Goal: Navigation & Orientation: Find specific page/section

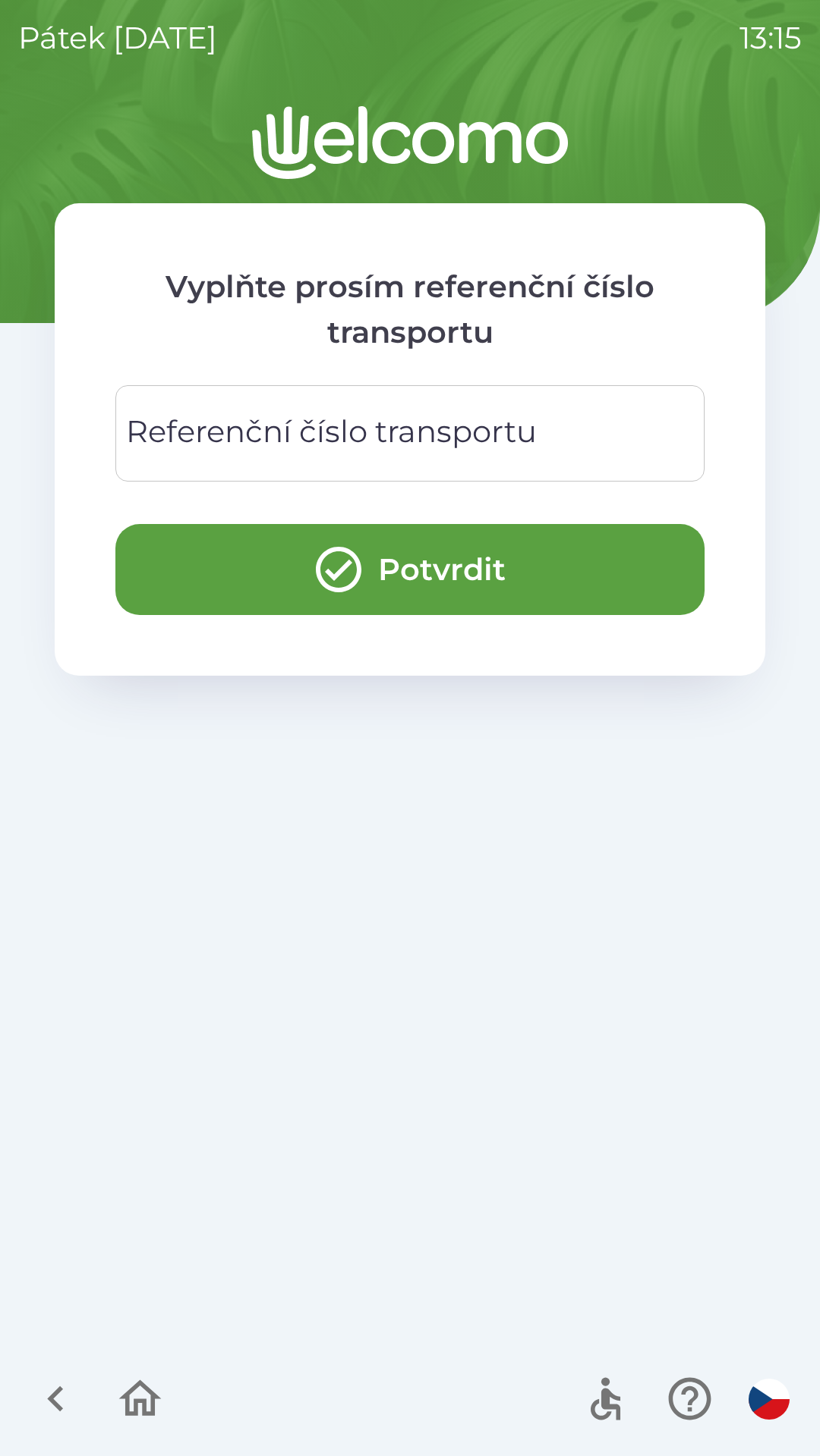
click at [57, 1404] on icon "button" at bounding box center [54, 1400] width 16 height 26
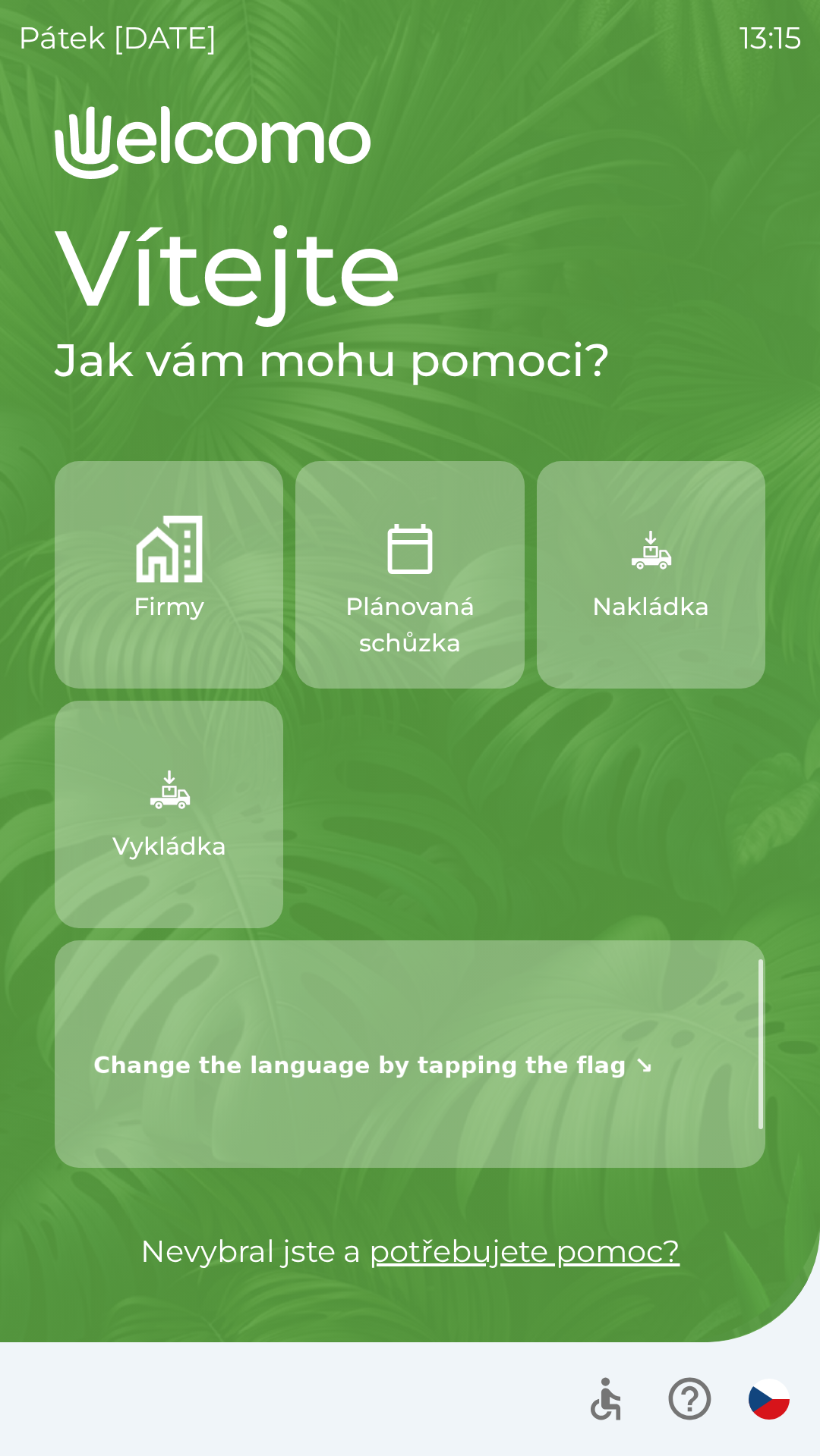
click at [218, 607] on button "Firmy" at bounding box center [169, 575] width 228 height 227
click at [759, 1389] on img "button" at bounding box center [768, 1400] width 41 height 41
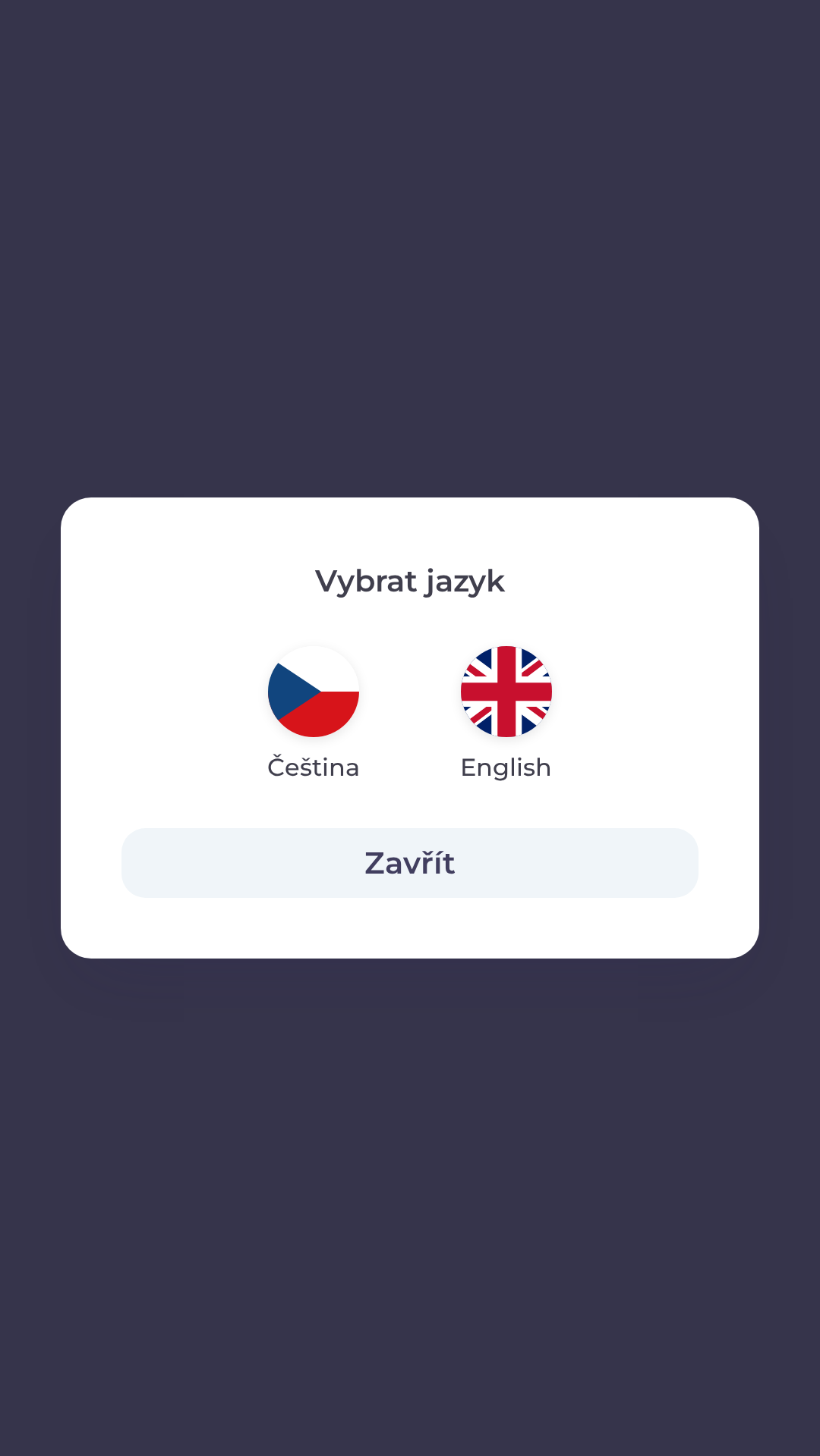
click at [506, 711] on img "button" at bounding box center [506, 691] width 91 height 91
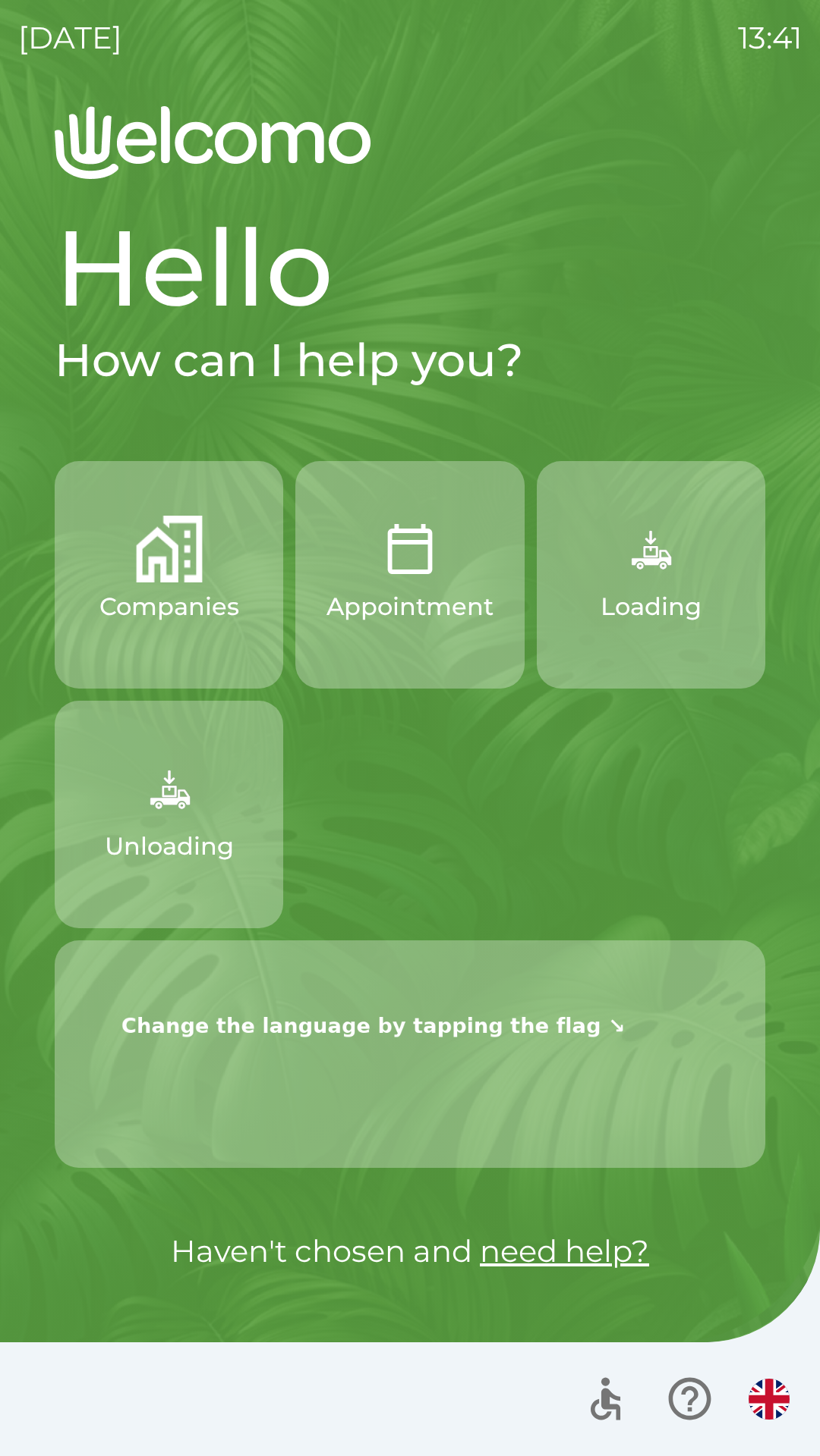
click at [767, 1393] on img "button" at bounding box center [768, 1400] width 41 height 41
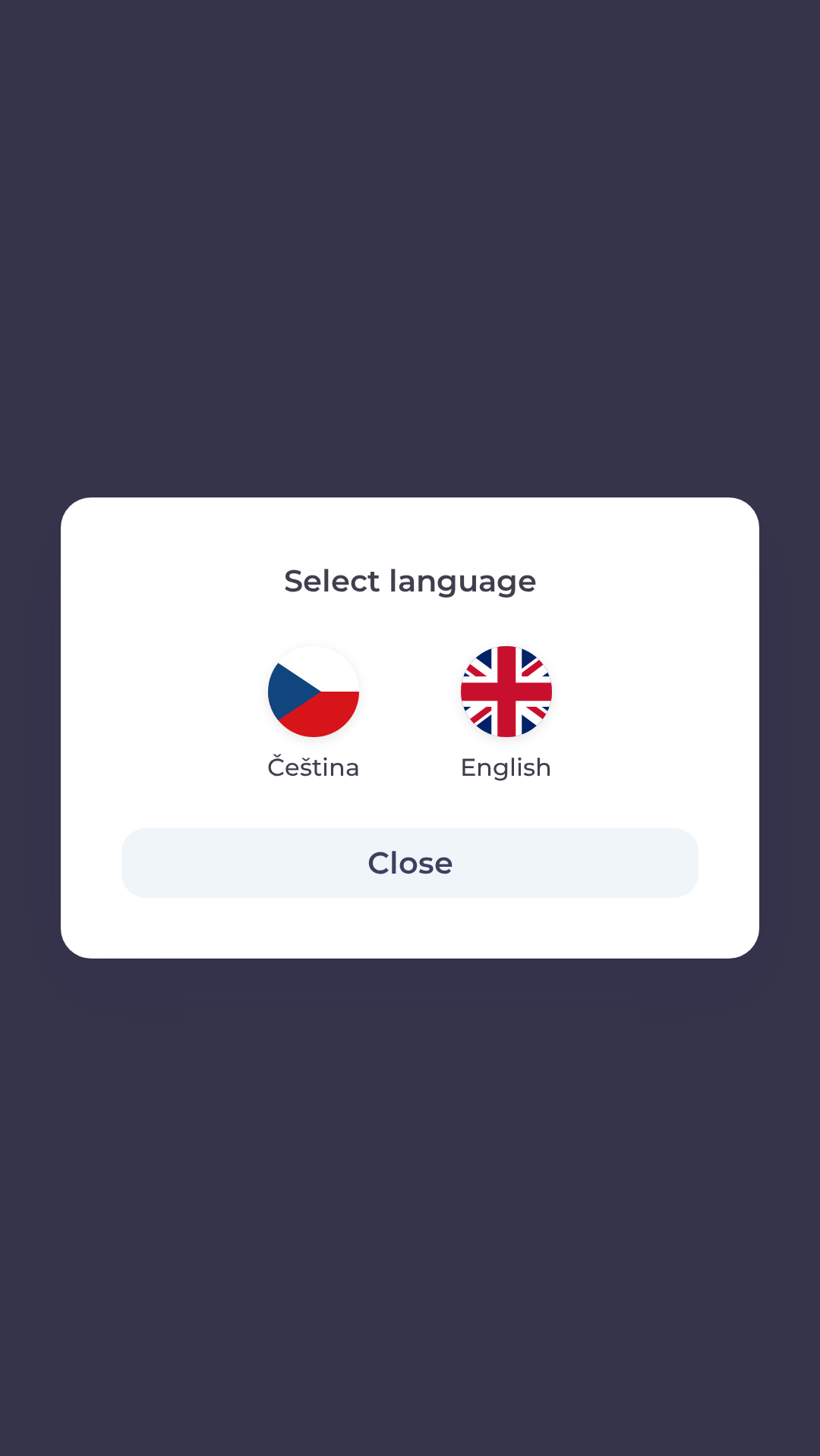
click at [309, 719] on img "button" at bounding box center [313, 691] width 91 height 91
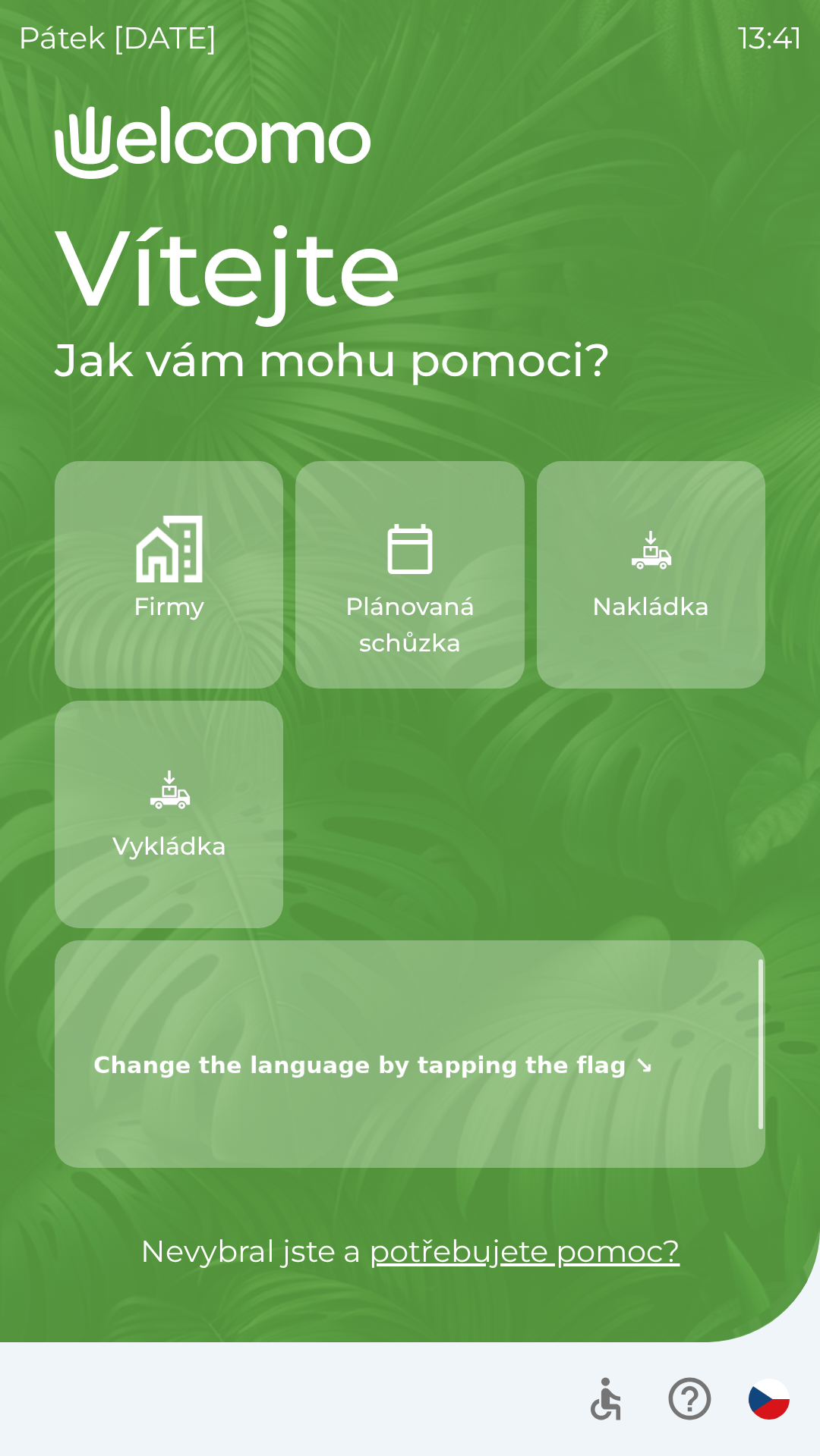
click at [232, 805] on button "Vykládka" at bounding box center [169, 815] width 228 height 227
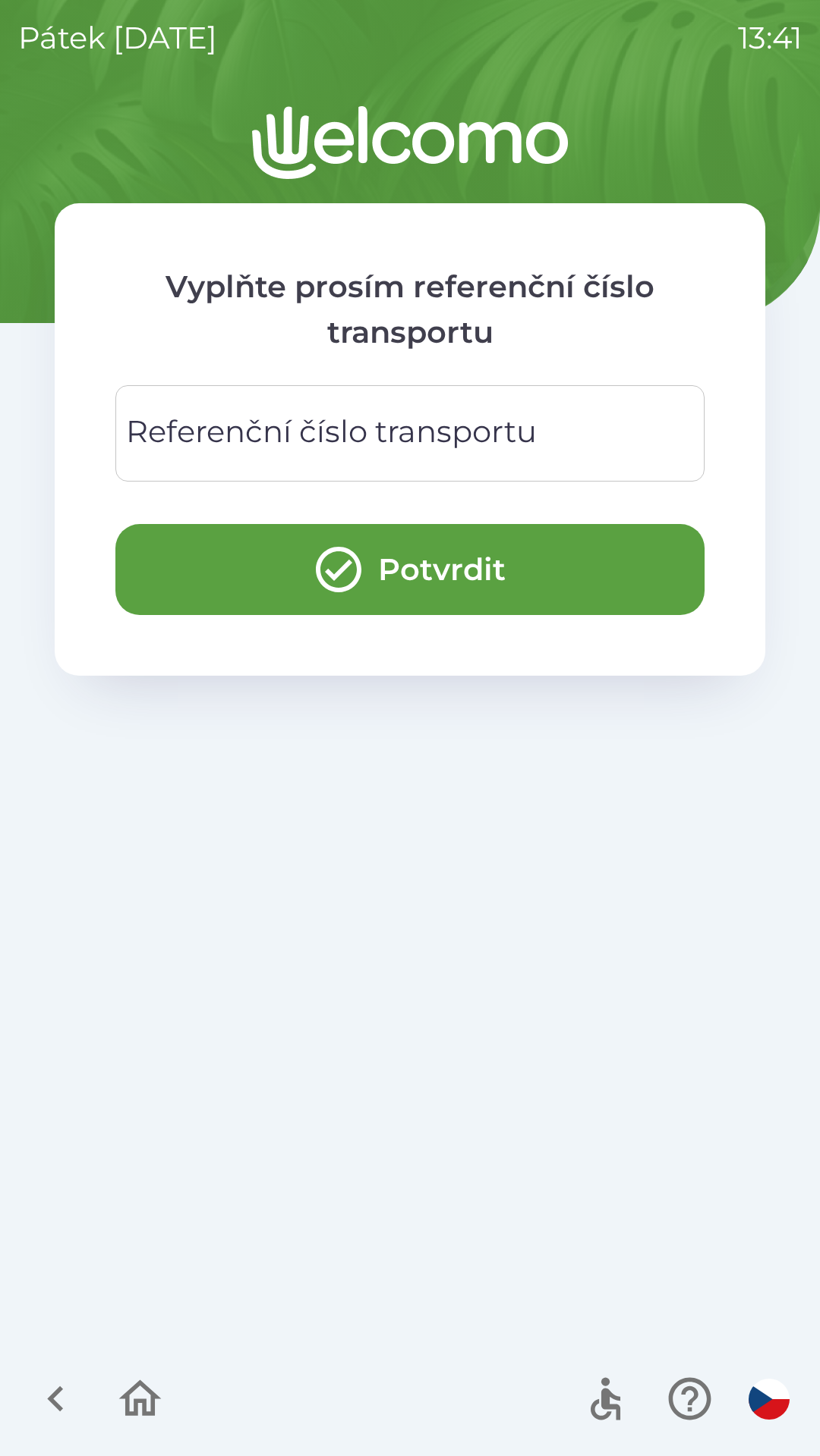
click at [58, 1404] on icon "button" at bounding box center [56, 1399] width 51 height 51
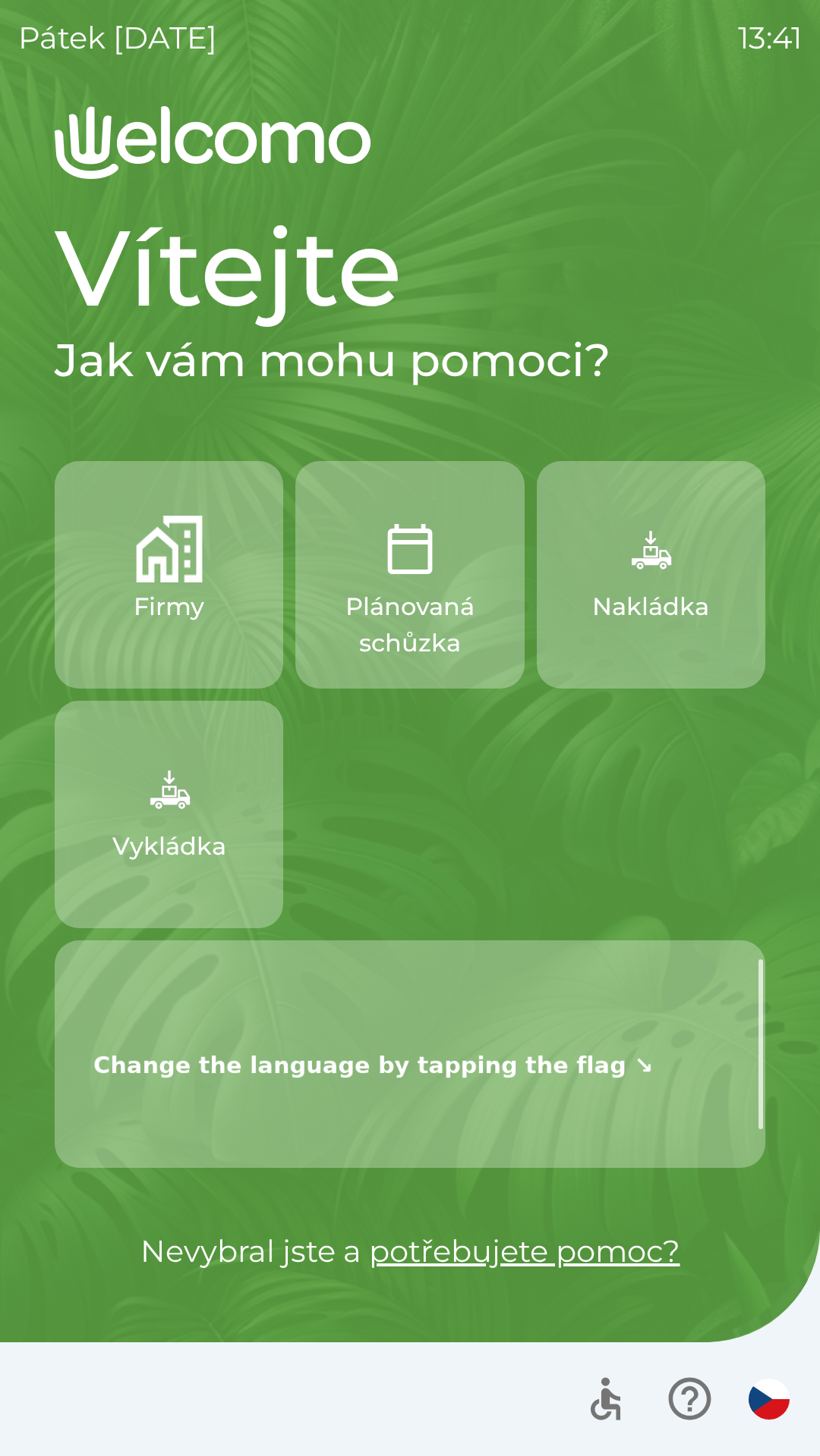
click at [402, 621] on p "Plánovaná schůzka" at bounding box center [409, 625] width 155 height 73
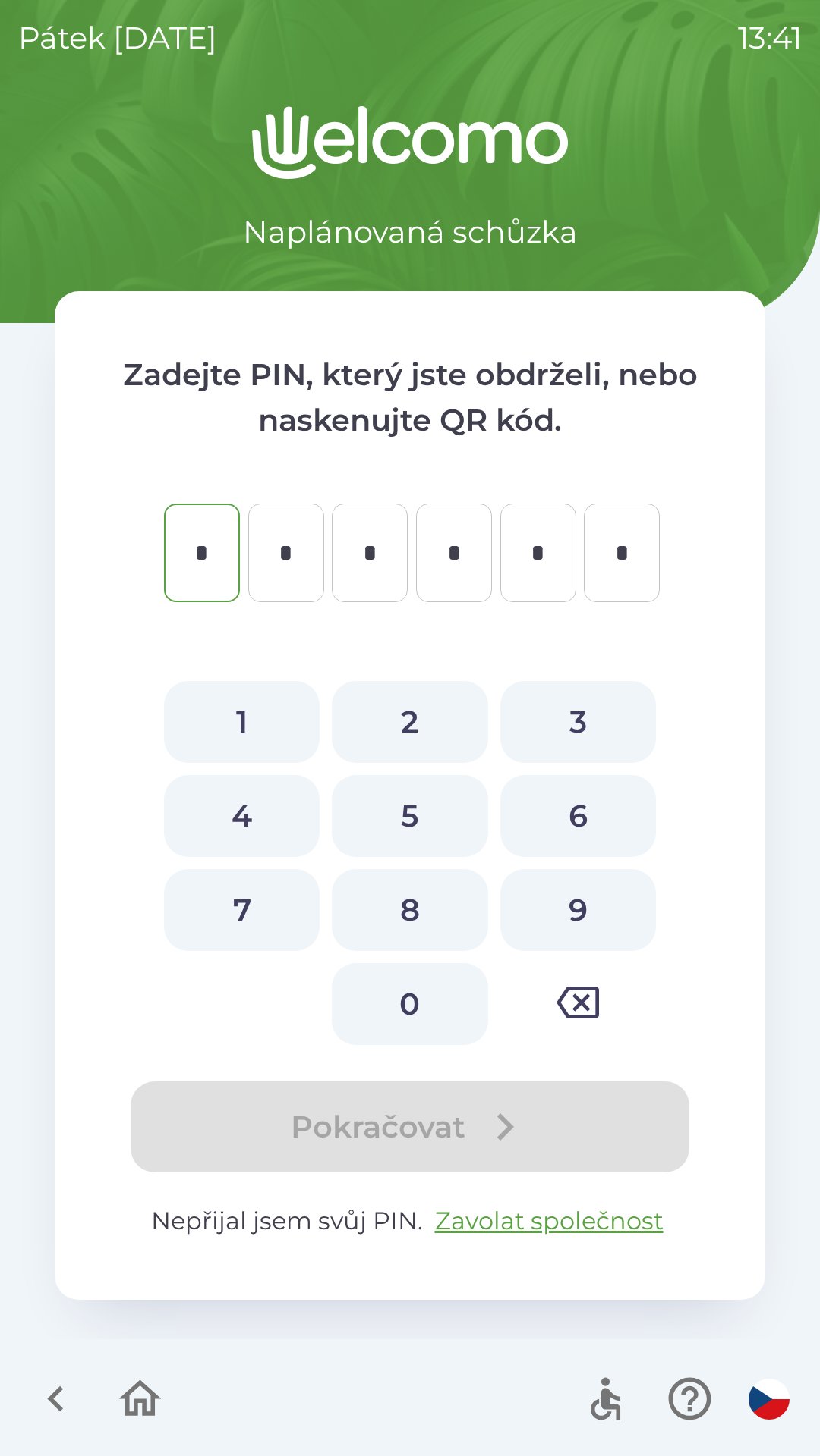
click at [56, 1391] on icon "button" at bounding box center [56, 1399] width 51 height 51
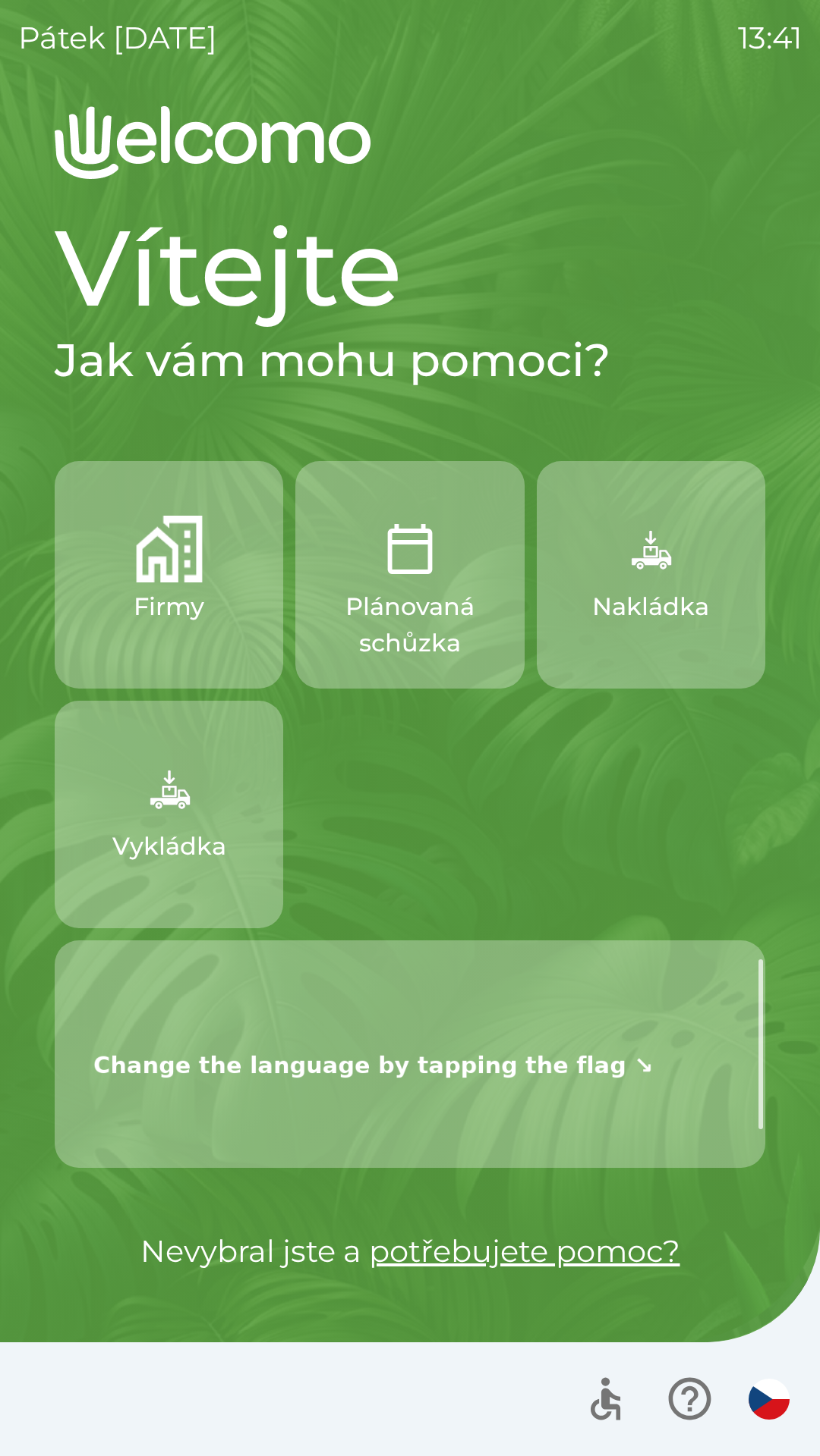
click at [649, 623] on p "Nakládka" at bounding box center [650, 607] width 117 height 37
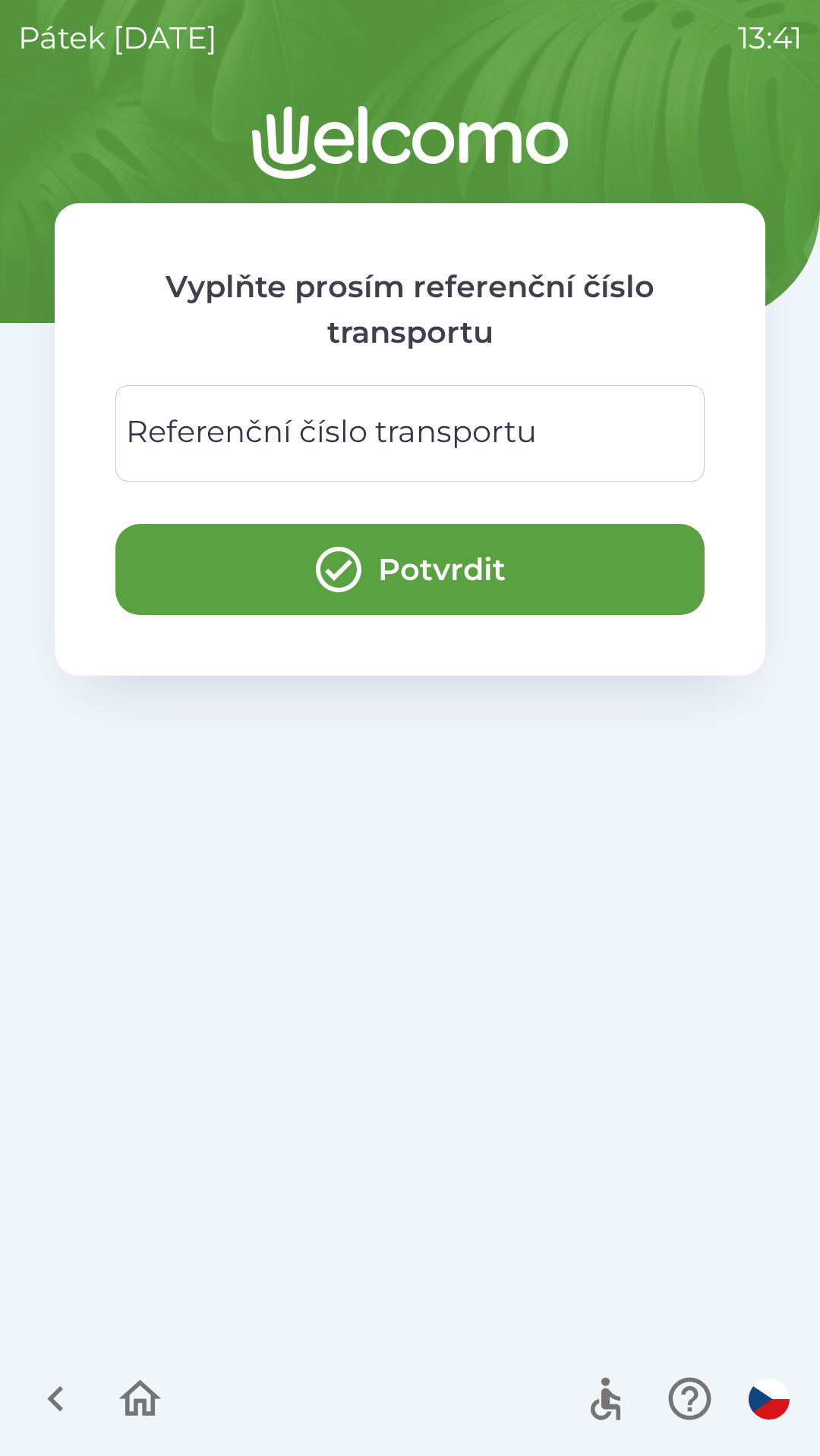
click at [56, 1413] on icon "button" at bounding box center [56, 1399] width 51 height 51
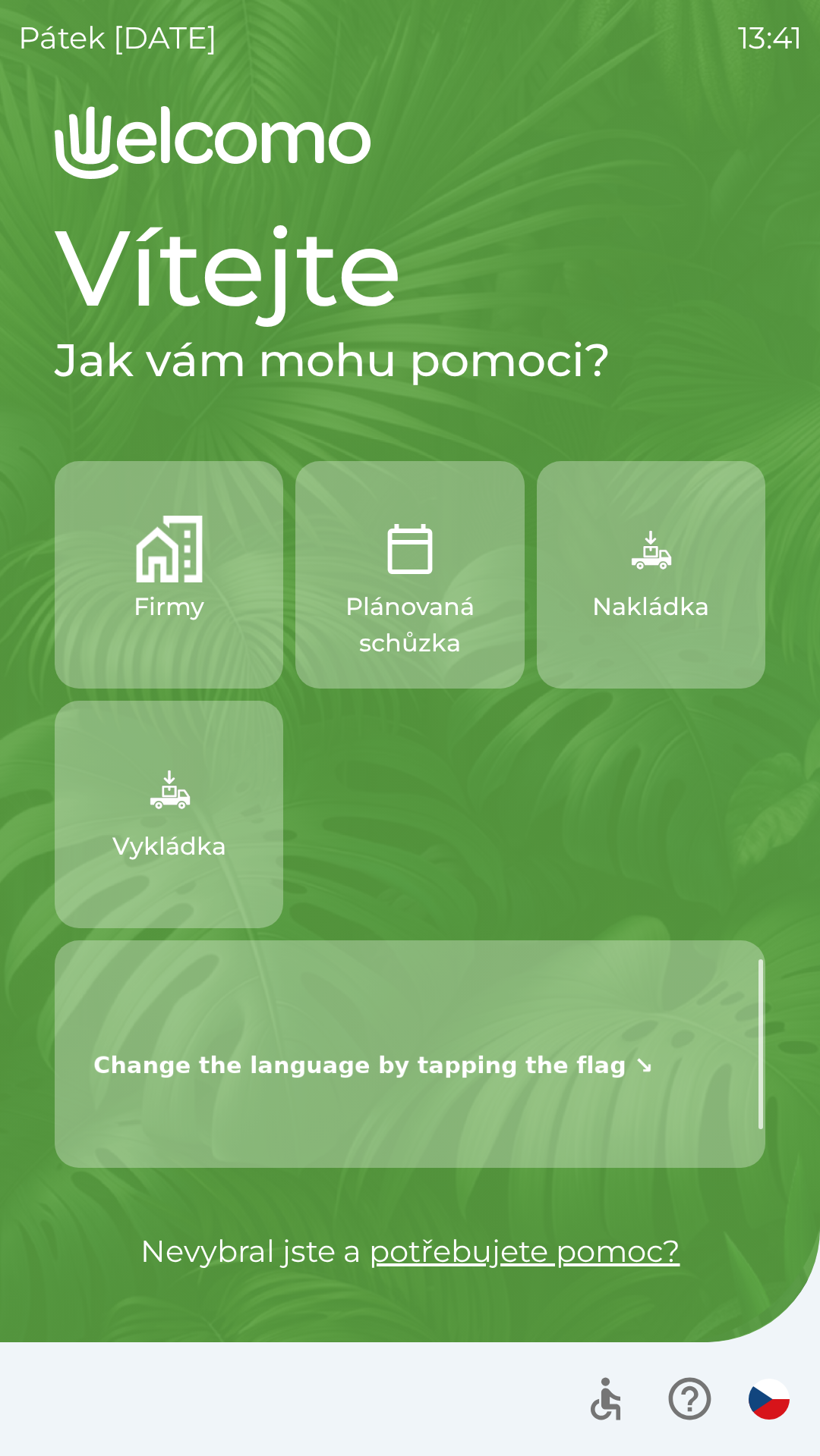
click at [620, 1392] on icon "button" at bounding box center [605, 1399] width 51 height 51
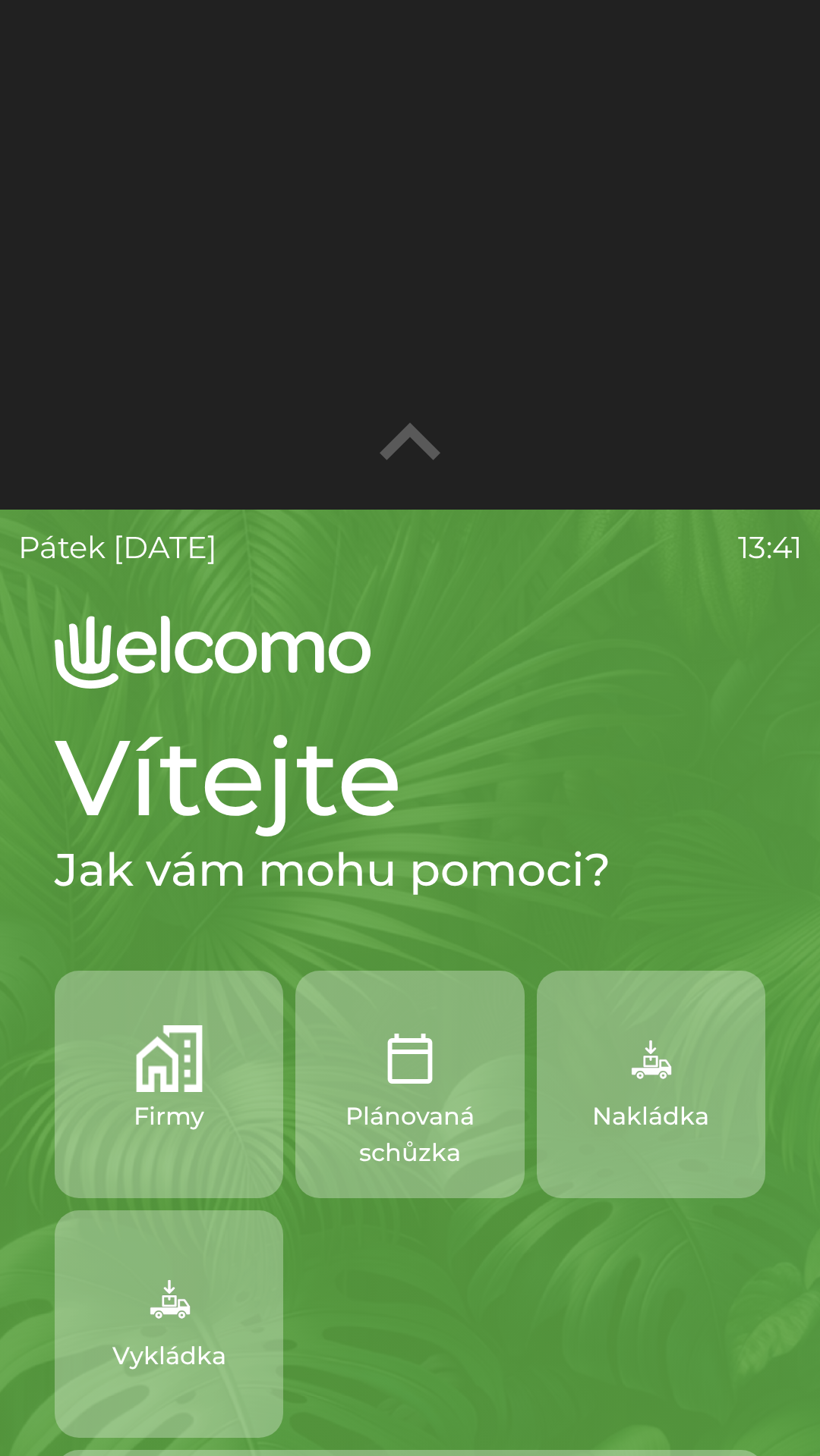
click at [667, 417] on div at bounding box center [410, 254] width 820 height 510
